Goal: Check status: Check status

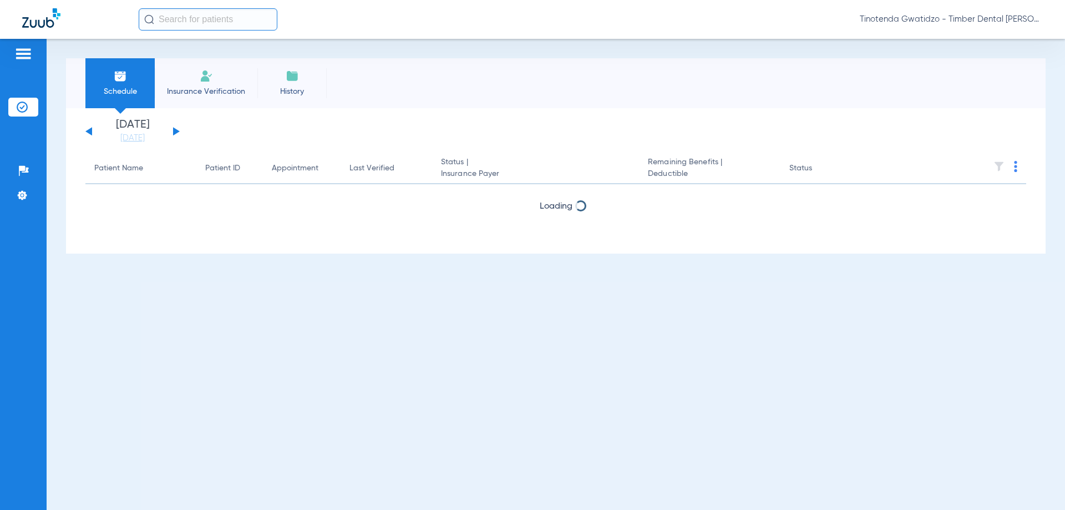
click at [179, 132] on button at bounding box center [176, 131] width 7 height 8
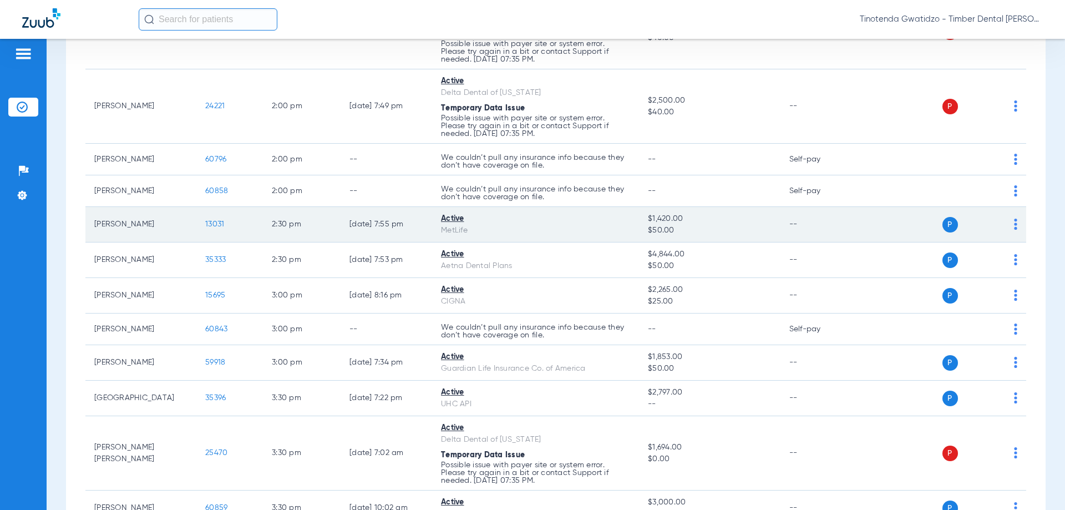
scroll to position [1553, 0]
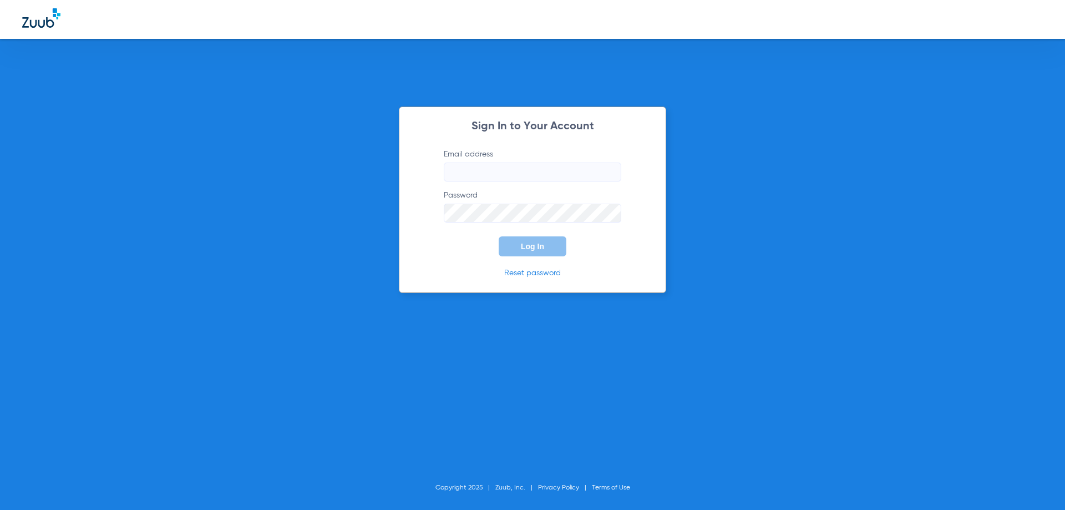
type input "[EMAIL_ADDRESS][DOMAIN_NAME]"
click at [530, 257] on div "Sign In to Your Account Email address [EMAIL_ADDRESS][DOMAIN_NAME] Password Log…" at bounding box center [532, 199] width 267 height 186
click at [534, 250] on span "Log In" at bounding box center [532, 246] width 23 height 9
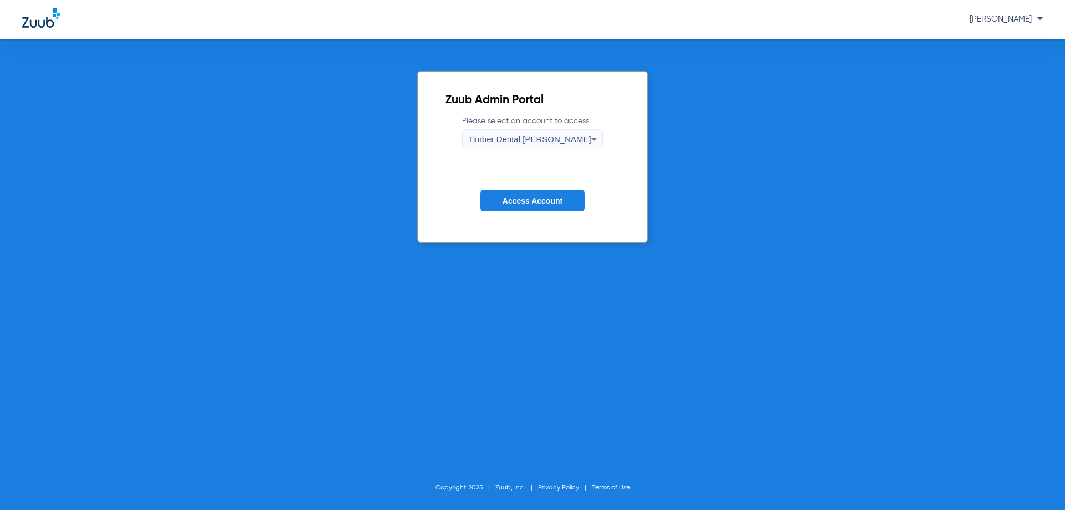
click at [547, 205] on span "Access Account" at bounding box center [532, 200] width 60 height 9
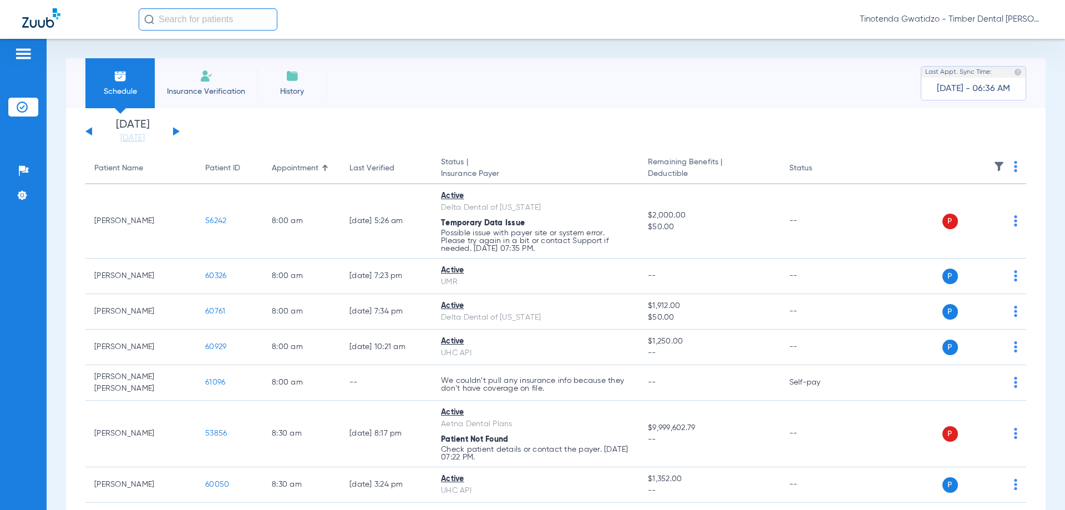
click at [175, 129] on button at bounding box center [176, 131] width 7 height 8
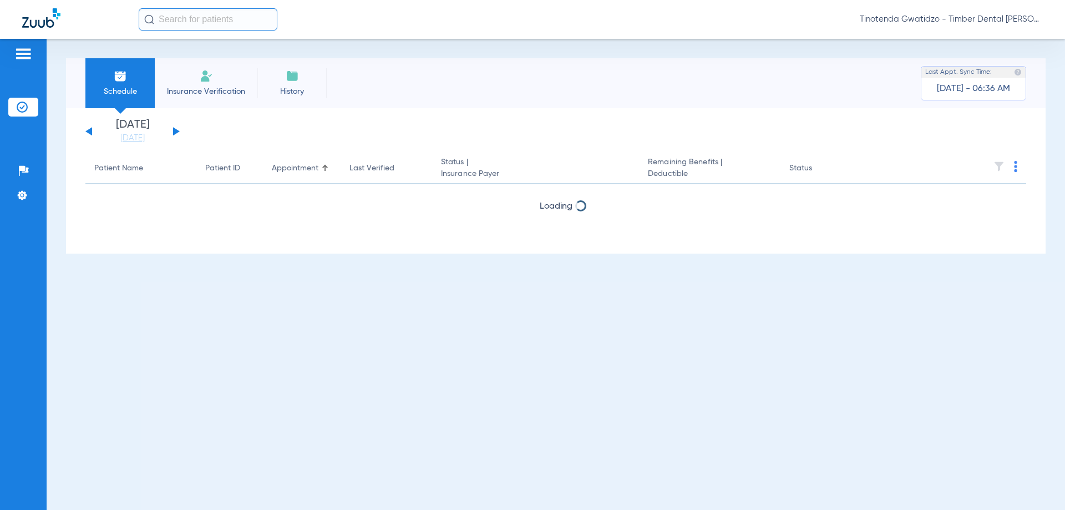
click at [175, 131] on button at bounding box center [176, 131] width 7 height 8
click at [95, 131] on div "[DATE] [DATE] [DATE] [DATE] [DATE] [DATE] [DATE] [DATE] [DATE] [DATE] [DATE] [D…" at bounding box center [132, 131] width 94 height 24
click at [89, 131] on button at bounding box center [88, 131] width 7 height 8
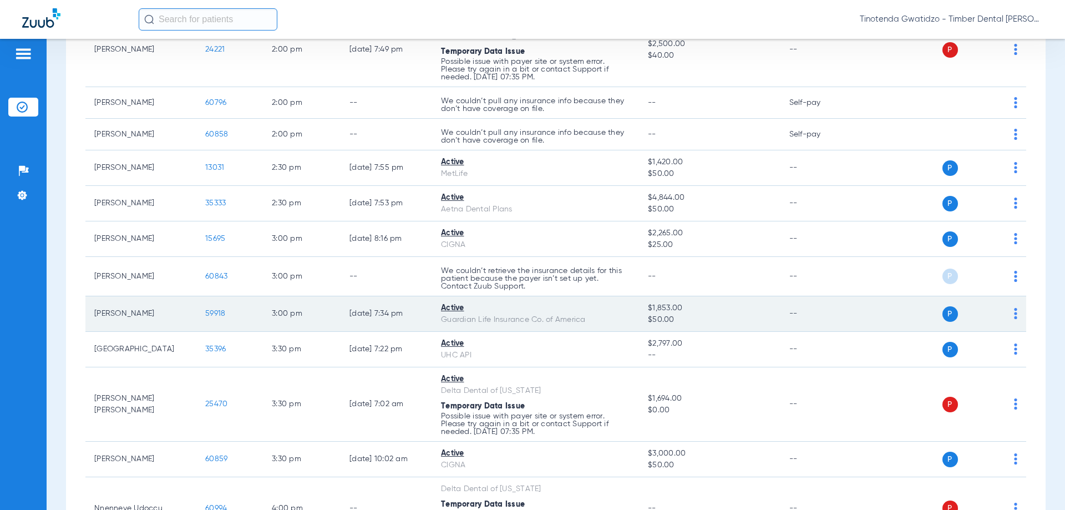
scroll to position [1709, 0]
